Goal: Task Accomplishment & Management: Manage account settings

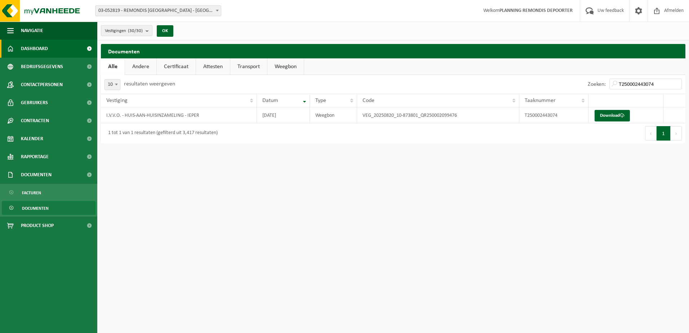
click at [32, 54] on span "Dashboard" at bounding box center [34, 49] width 27 height 18
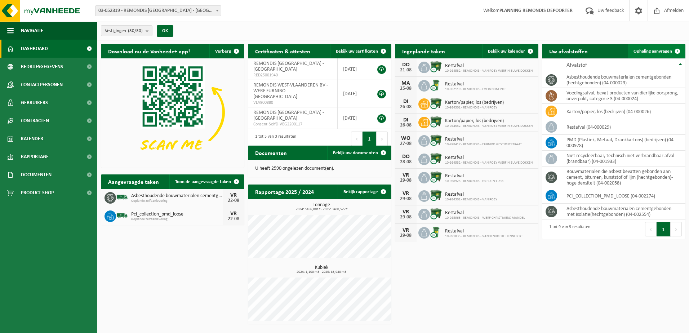
click at [650, 53] on span "Ophaling aanvragen" at bounding box center [652, 51] width 39 height 5
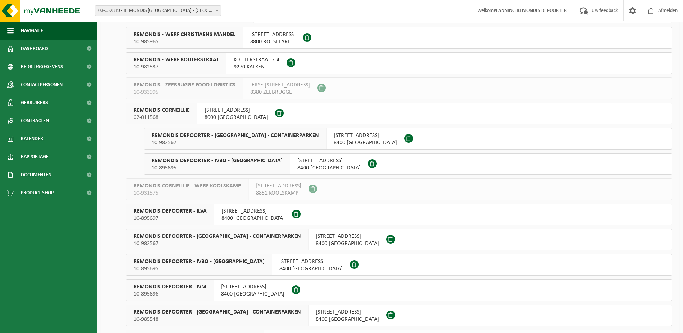
scroll to position [360, 0]
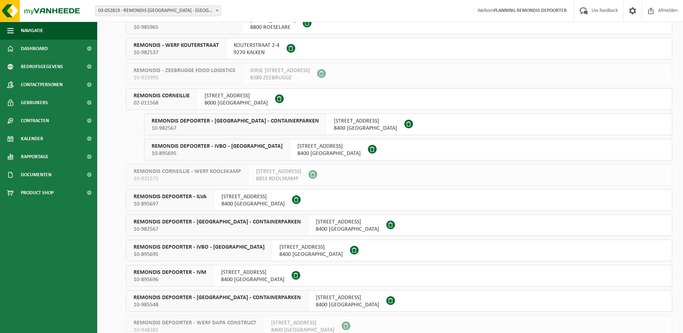
click at [183, 95] on span "REMONDIS CORNEILLIE" at bounding box center [162, 95] width 56 height 7
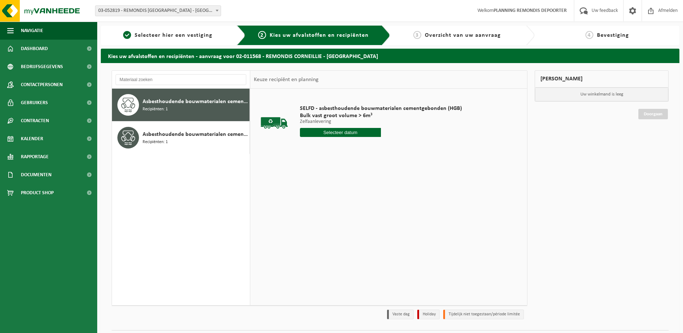
click at [339, 132] on input "text" at bounding box center [340, 132] width 81 height 9
click at [357, 209] on div "22" at bounding box center [357, 208] width 13 height 12
type input "Van 2025-08-22"
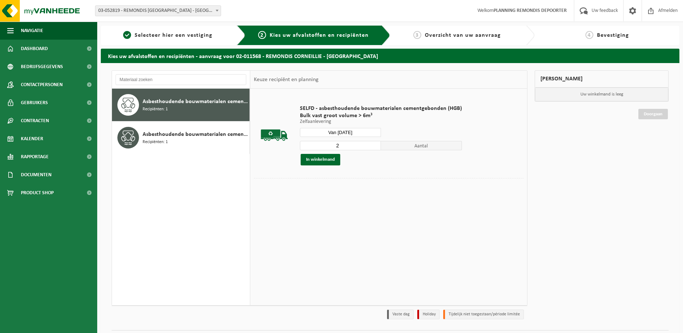
type input "2"
click at [376, 143] on input "2" at bounding box center [340, 145] width 81 height 9
click at [318, 165] on button "In winkelmand" at bounding box center [321, 160] width 40 height 12
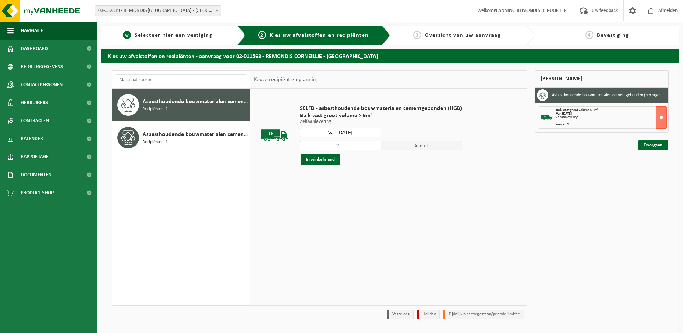
click at [165, 44] on div "1 Selecteer hier een vestiging" at bounding box center [173, 35] width 145 height 19
click at [211, 38] on span "Selecteer hier een vestiging" at bounding box center [174, 35] width 78 height 6
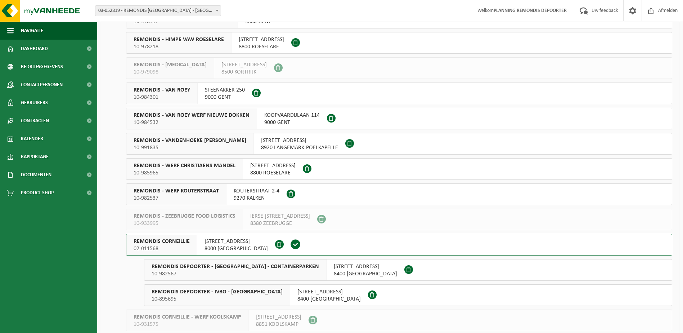
scroll to position [288, 0]
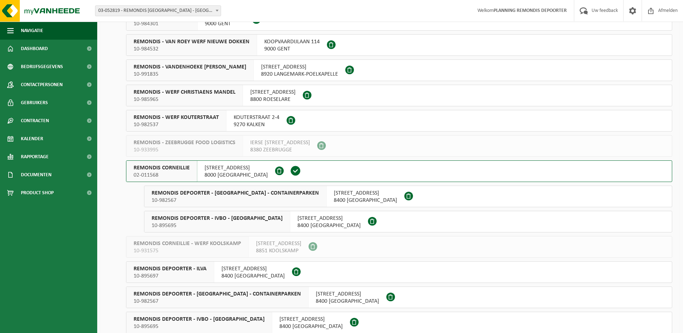
click at [257, 201] on span "10-982567" at bounding box center [236, 200] width 168 height 7
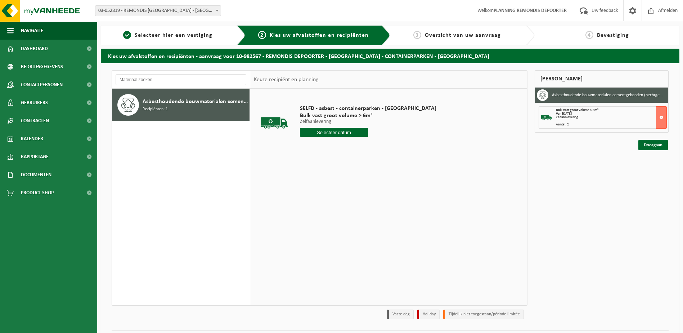
click at [331, 134] on input "text" at bounding box center [334, 132] width 68 height 9
click at [358, 206] on div "22" at bounding box center [357, 208] width 13 height 12
type input "Van [DATE]"
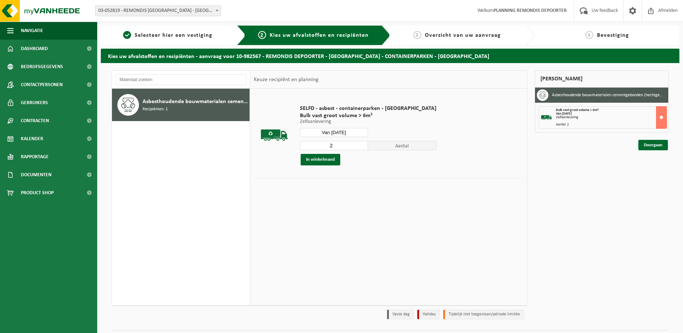
type input "2"
click at [341, 143] on input "2" at bounding box center [334, 145] width 68 height 9
click at [327, 162] on button "In winkelmand" at bounding box center [321, 160] width 40 height 12
click at [176, 41] on div "1 Selecteer hier een vestiging" at bounding box center [173, 35] width 145 height 19
click at [177, 35] on span "Selecteer hier een vestiging" at bounding box center [174, 35] width 78 height 6
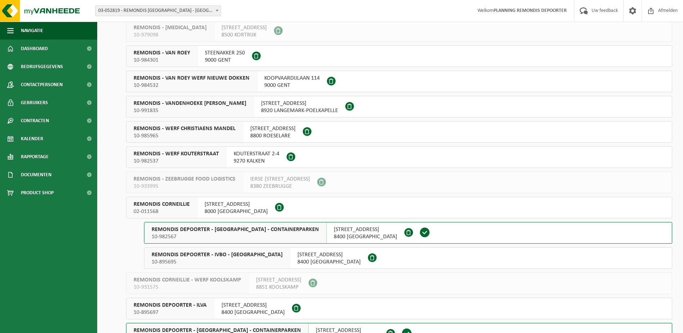
scroll to position [252, 0]
click at [249, 256] on span "REMONDIS DEPOORTER - IVBO - HUIS-AAN-HUIS" at bounding box center [217, 254] width 131 height 7
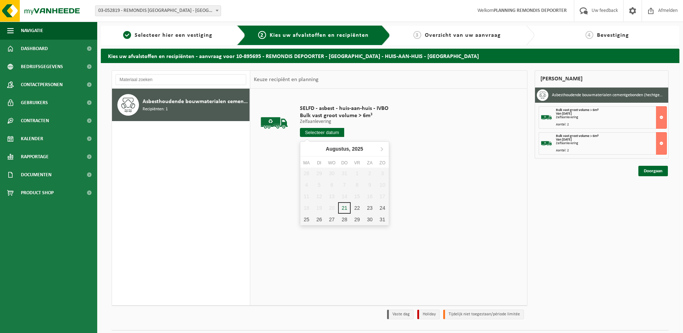
click at [335, 129] on input "text" at bounding box center [322, 132] width 44 height 9
click at [358, 206] on div "22" at bounding box center [357, 208] width 13 height 12
type input "Van [DATE]"
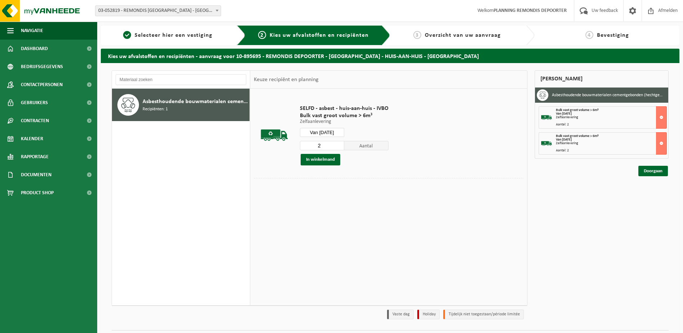
type input "2"
click at [337, 143] on input "2" at bounding box center [322, 145] width 44 height 9
click at [311, 161] on button "In winkelmand" at bounding box center [321, 160] width 40 height 12
click at [146, 41] on div "1 Selecteer hier een vestiging" at bounding box center [173, 35] width 145 height 19
click at [142, 36] on span "Selecteer hier een vestiging" at bounding box center [174, 35] width 78 height 6
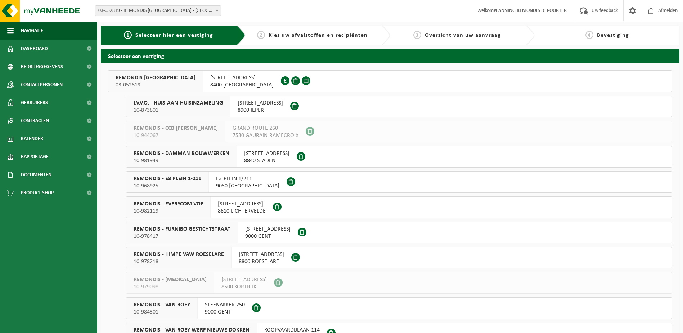
click at [192, 107] on span "10-873801" at bounding box center [178, 110] width 89 height 7
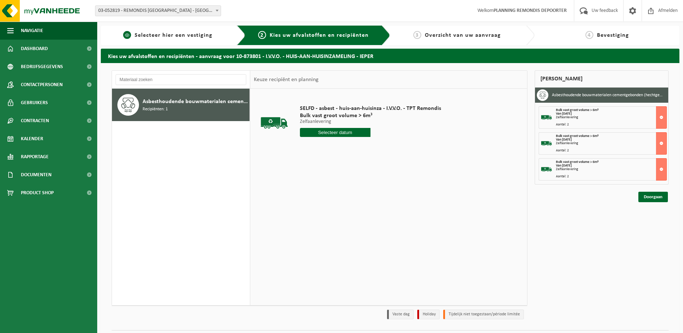
click at [168, 32] on span "Selecteer hier een vestiging" at bounding box center [174, 35] width 78 height 6
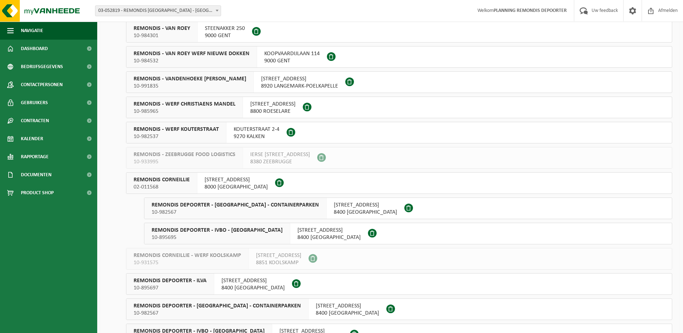
scroll to position [288, 0]
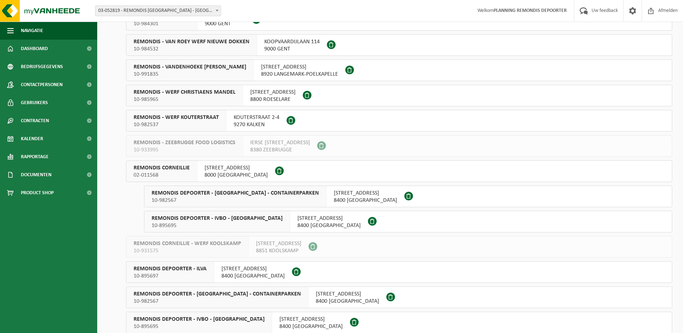
click at [227, 221] on span "REMONDIS DEPOORTER - IVBO - HUIS-AAN-HUIS" at bounding box center [217, 218] width 131 height 7
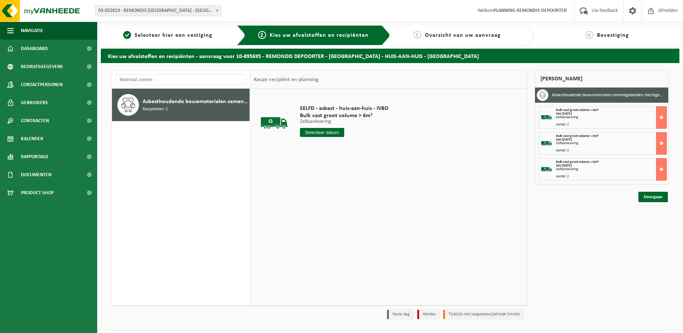
click at [328, 133] on input "text" at bounding box center [322, 132] width 44 height 9
click at [353, 208] on div "22" at bounding box center [357, 208] width 13 height 12
type input "Van 2025-08-22"
click at [307, 159] on button "In winkelmand" at bounding box center [321, 160] width 40 height 12
drag, startPoint x: 172, startPoint y: 28, endPoint x: 179, endPoint y: 40, distance: 14.1
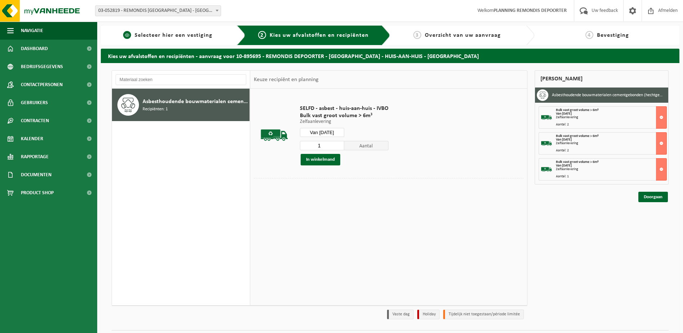
click at [172, 28] on div "1 Selecteer hier een vestiging" at bounding box center [173, 35] width 145 height 19
click at [170, 38] on span "Selecteer hier een vestiging" at bounding box center [174, 35] width 78 height 6
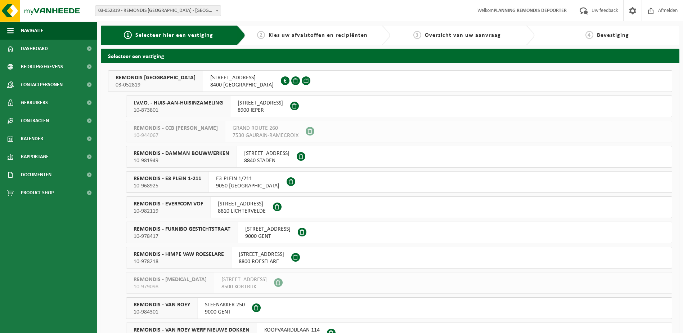
click at [184, 79] on span "REMONDIS [GEOGRAPHIC_DATA]" at bounding box center [156, 77] width 80 height 7
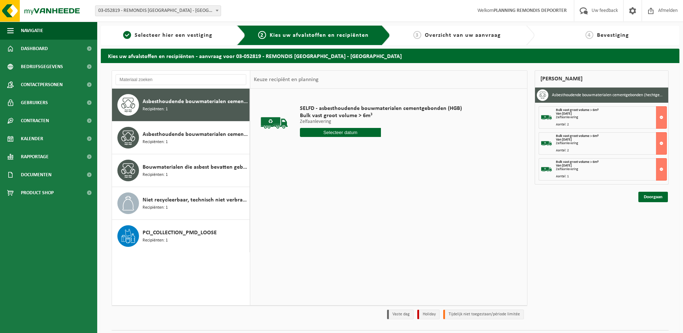
click at [330, 131] on input "text" at bounding box center [340, 132] width 81 height 9
click at [355, 209] on div "22" at bounding box center [357, 208] width 13 height 12
type input "Van [DATE]"
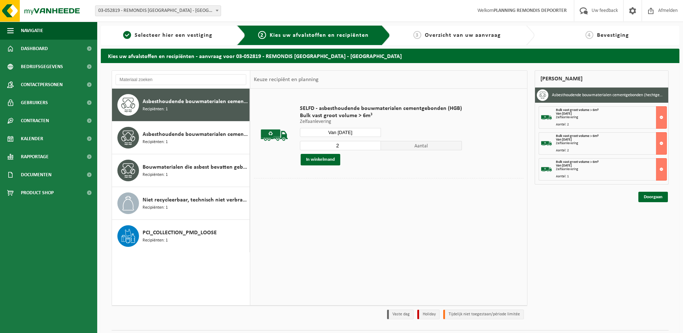
type input "2"
click at [375, 145] on input "2" at bounding box center [340, 145] width 81 height 9
click at [311, 160] on button "In winkelmand" at bounding box center [321, 160] width 40 height 12
click at [175, 35] on span "Selecteer hier een vestiging" at bounding box center [174, 35] width 78 height 6
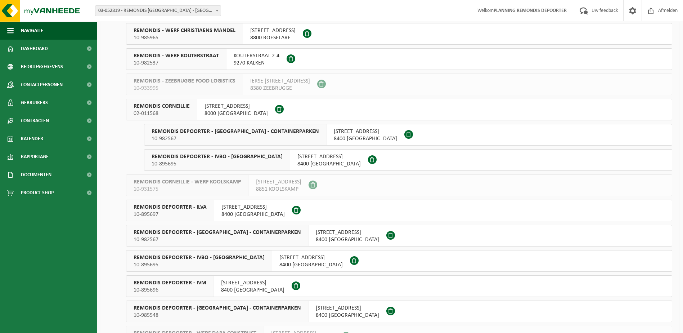
scroll to position [360, 0]
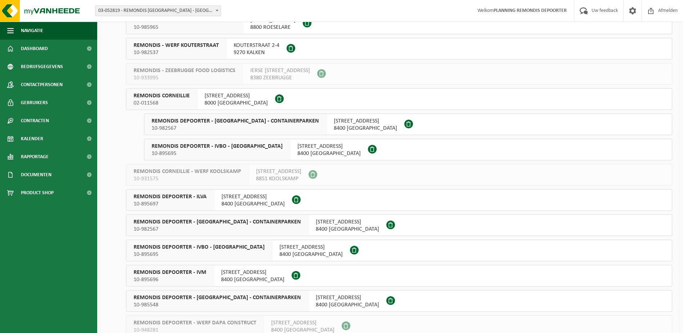
click at [216, 303] on span "10-985548" at bounding box center [218, 304] width 168 height 7
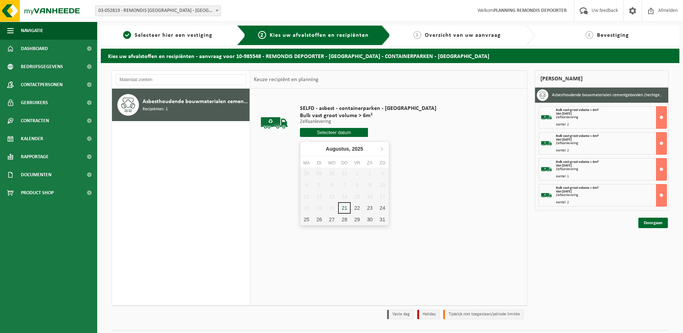
click at [331, 132] on input "text" at bounding box center [334, 132] width 68 height 9
click at [354, 208] on div "22" at bounding box center [357, 208] width 13 height 12
type input "Van 2025-08-22"
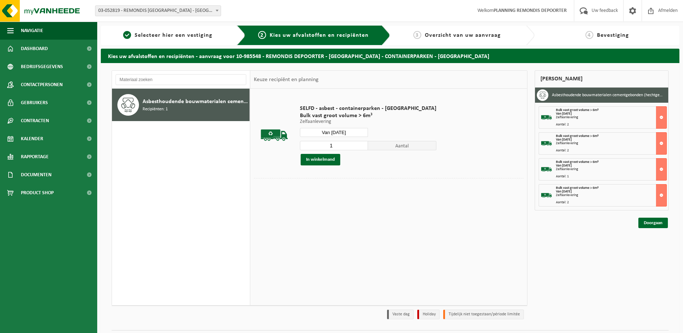
click at [342, 146] on input "1" at bounding box center [334, 145] width 68 height 9
type input "2"
click at [342, 145] on input "2" at bounding box center [334, 145] width 68 height 9
click at [323, 161] on button "In winkelmand" at bounding box center [321, 160] width 40 height 12
click at [652, 246] on link "Doorgaan" at bounding box center [654, 249] width 30 height 10
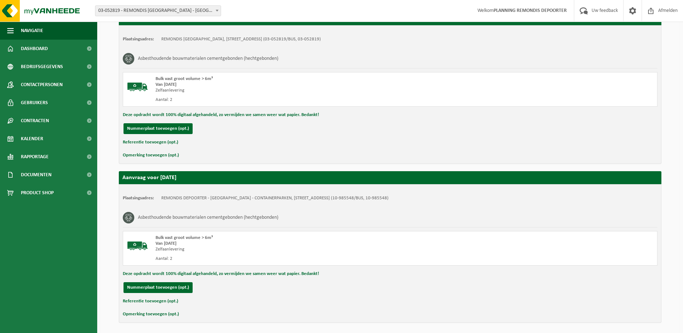
scroll to position [649, 0]
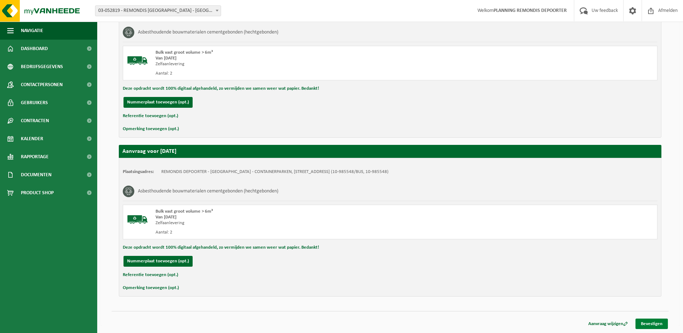
click at [651, 322] on link "Bevestigen" at bounding box center [652, 324] width 32 height 10
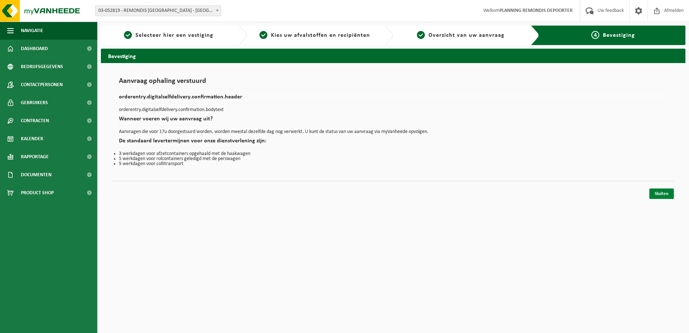
click at [660, 195] on link "Sluiten" at bounding box center [661, 193] width 25 height 10
